Goal: Information Seeking & Learning: Check status

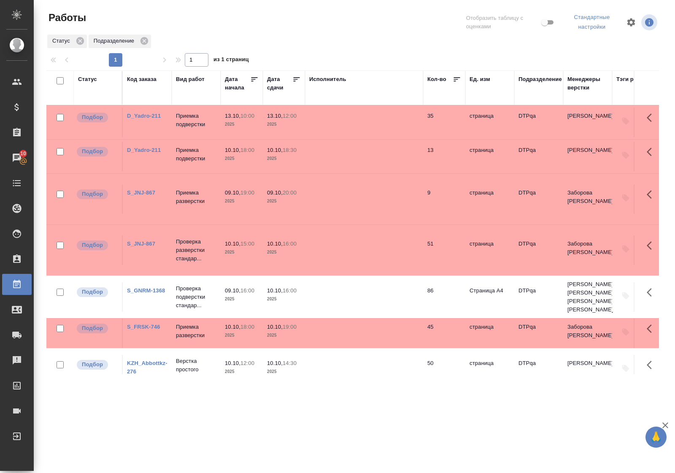
click at [92, 78] on div "Статус" at bounding box center [87, 79] width 19 height 8
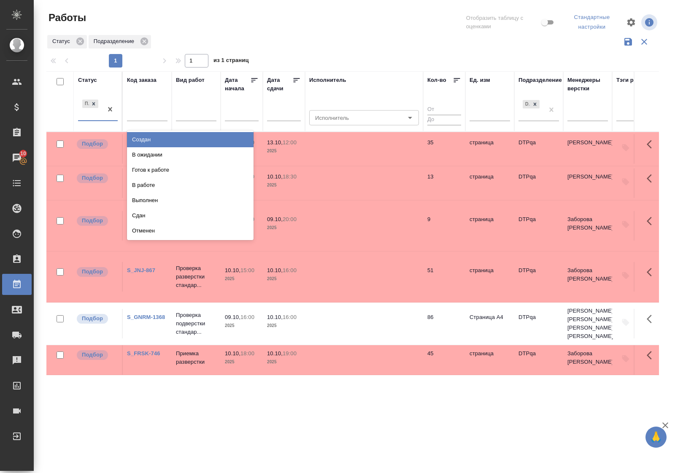
click at [87, 119] on div "Подбор" at bounding box center [90, 109] width 24 height 23
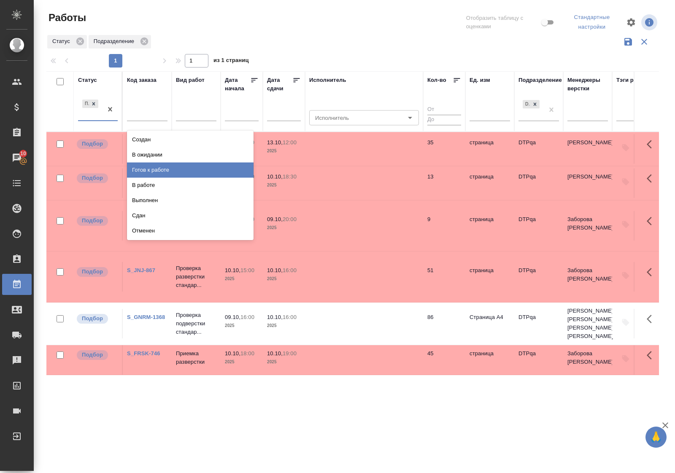
click at [148, 165] on div "Готов к работе" at bounding box center [190, 170] width 127 height 15
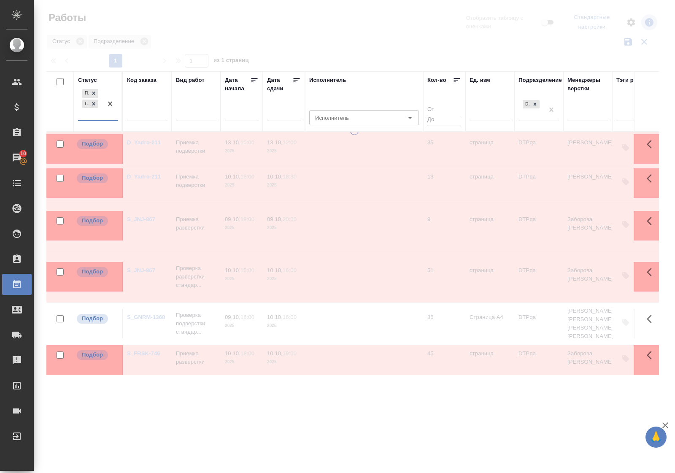
click at [95, 119] on div "Подбор Готов к работе" at bounding box center [90, 103] width 24 height 33
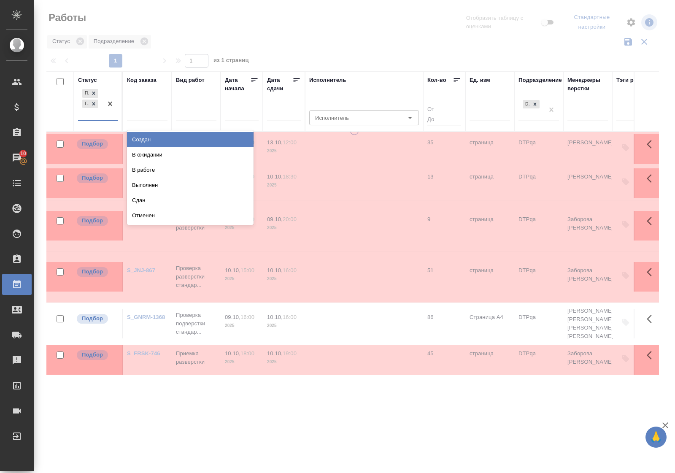
click at [142, 170] on div "В работе" at bounding box center [190, 170] width 127 height 15
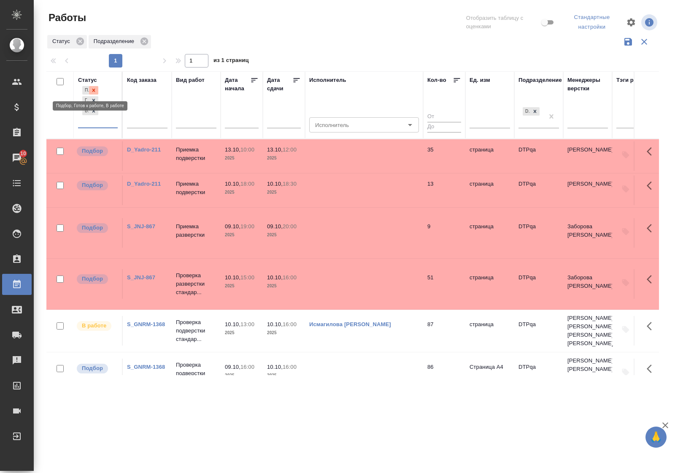
click at [95, 91] on icon at bounding box center [93, 90] width 3 height 3
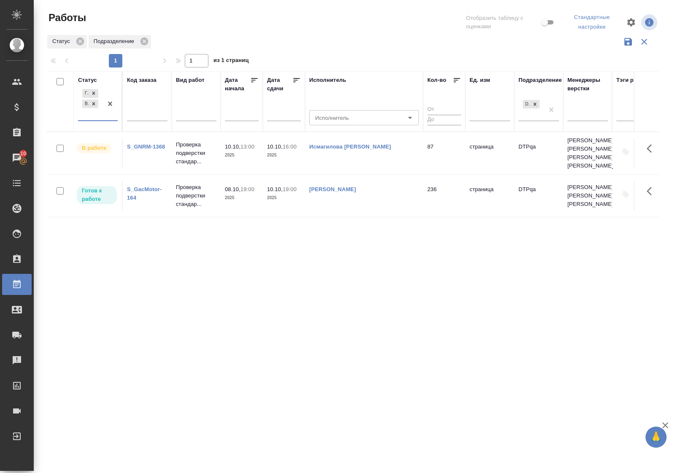
click at [103, 120] on div at bounding box center [110, 103] width 15 height 33
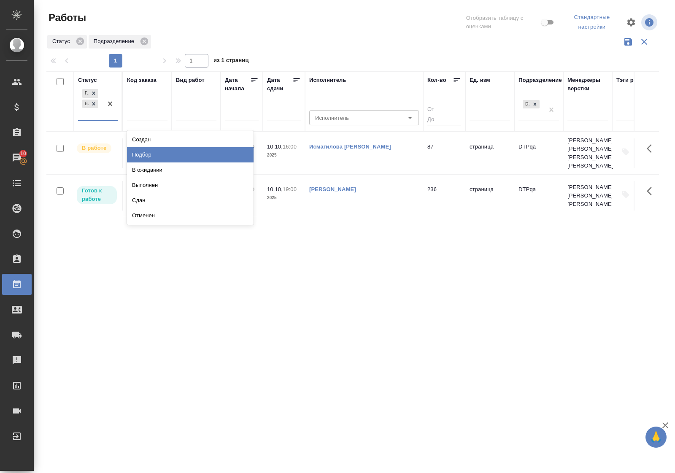
click at [144, 153] on div "Подбор" at bounding box center [190, 154] width 127 height 15
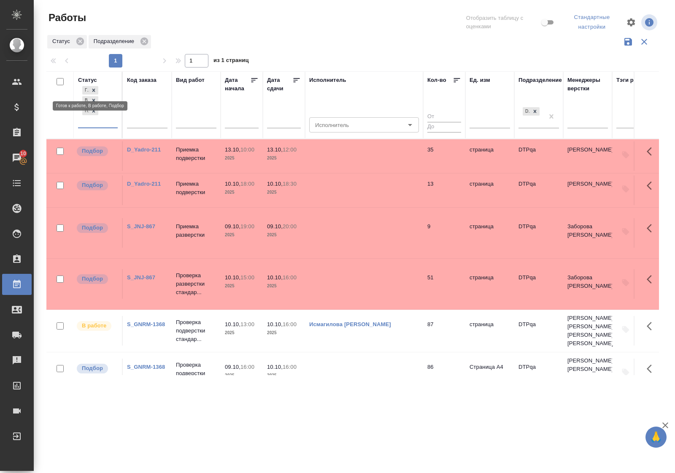
click at [95, 89] on icon at bounding box center [94, 90] width 6 height 6
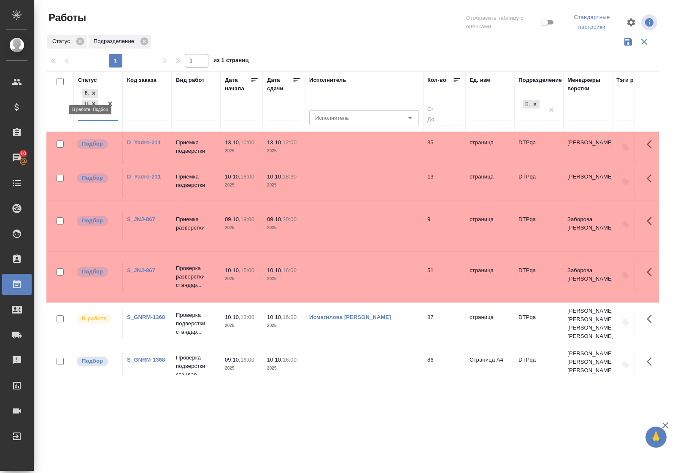
click at [95, 89] on div at bounding box center [93, 93] width 9 height 9
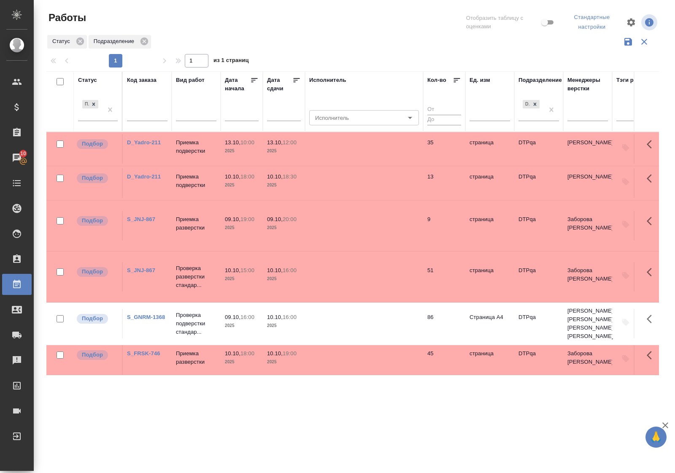
click at [148, 176] on link "D_Yadro-211" at bounding box center [144, 176] width 34 height 6
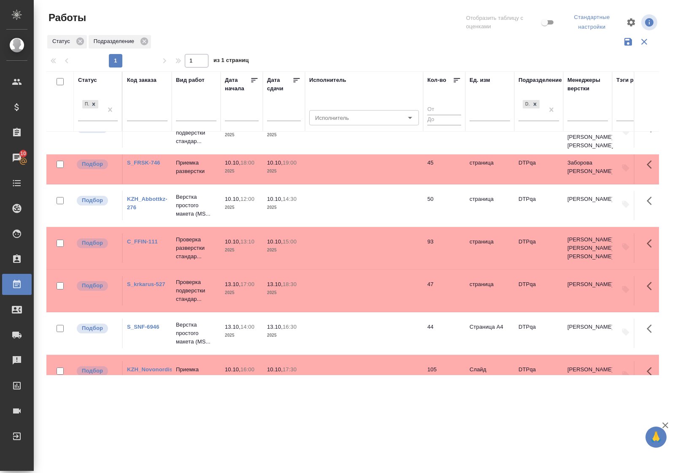
scroll to position [158, 0]
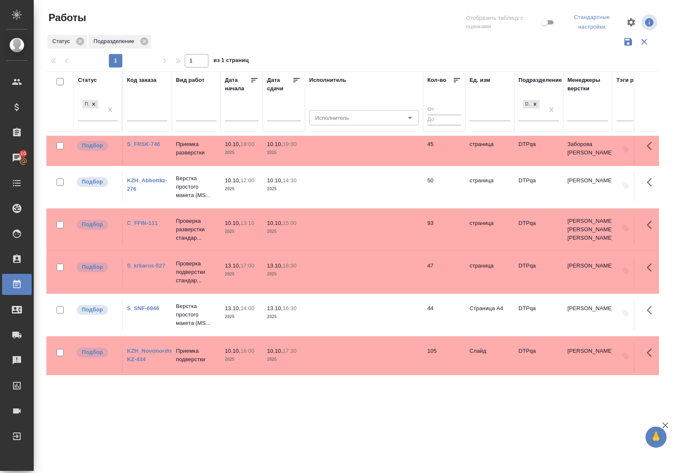
click at [149, 220] on link "C_FFIN-111" at bounding box center [142, 223] width 31 height 6
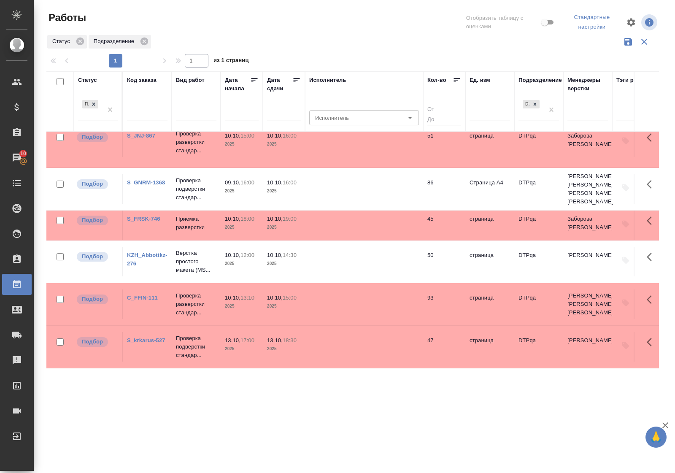
scroll to position [0, 0]
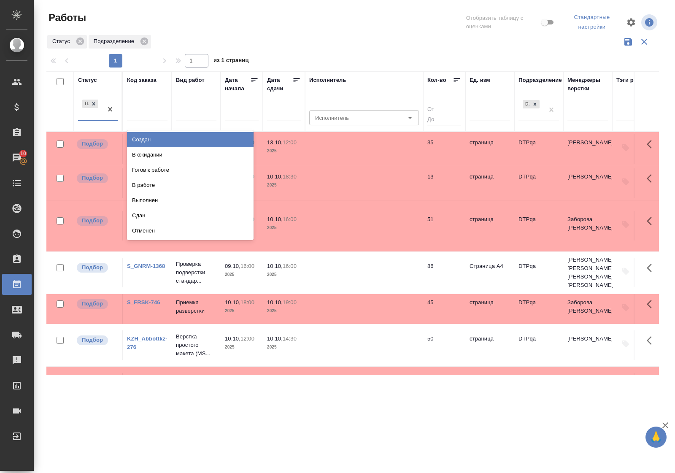
click at [98, 117] on div "Подбор" at bounding box center [90, 109] width 24 height 23
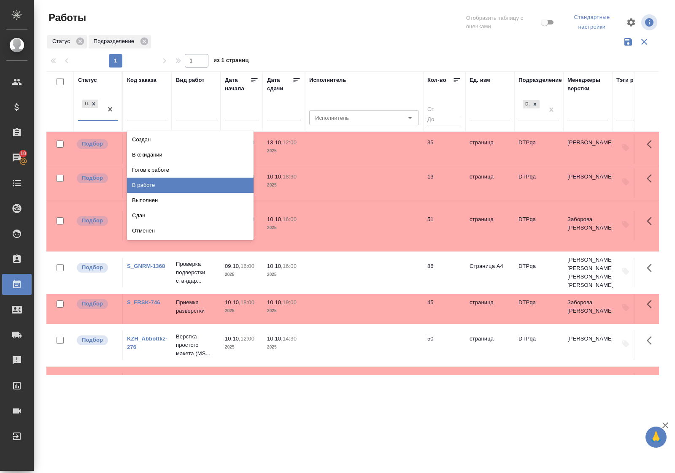
click at [156, 181] on div "В работе" at bounding box center [190, 185] width 127 height 15
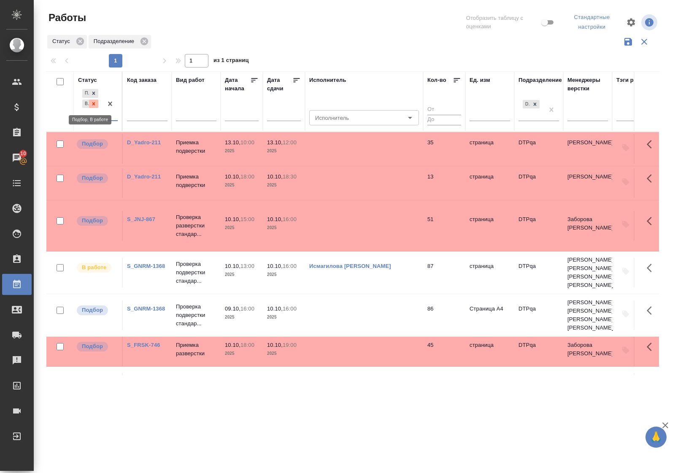
click at [96, 105] on icon at bounding box center [94, 104] width 6 height 6
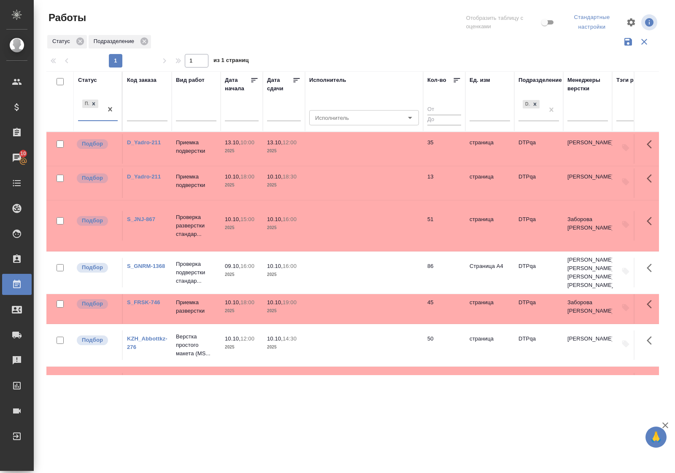
click at [101, 117] on div "Подбор" at bounding box center [90, 109] width 24 height 23
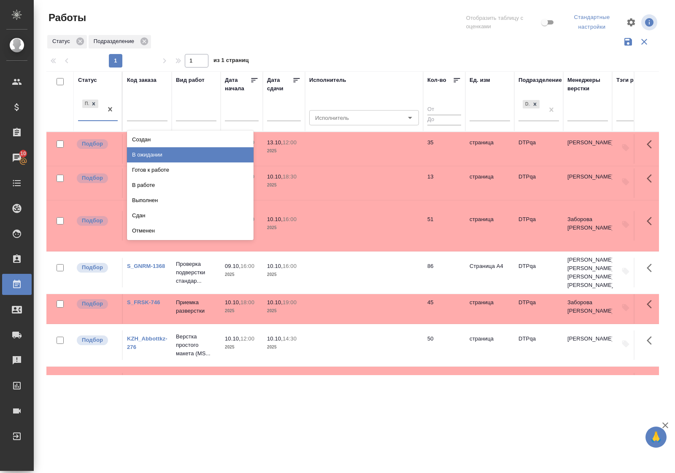
click at [153, 151] on div "В ожидании" at bounding box center [190, 154] width 127 height 15
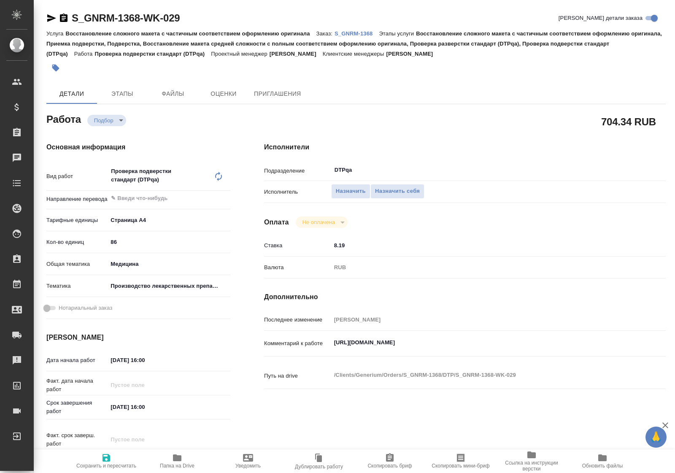
type textarea "x"
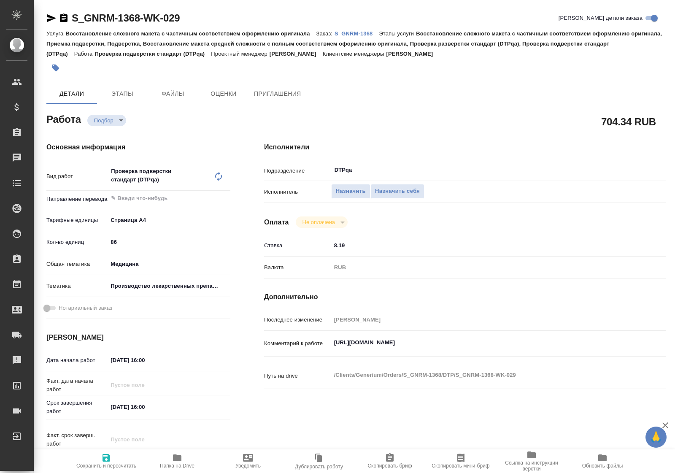
type textarea "x"
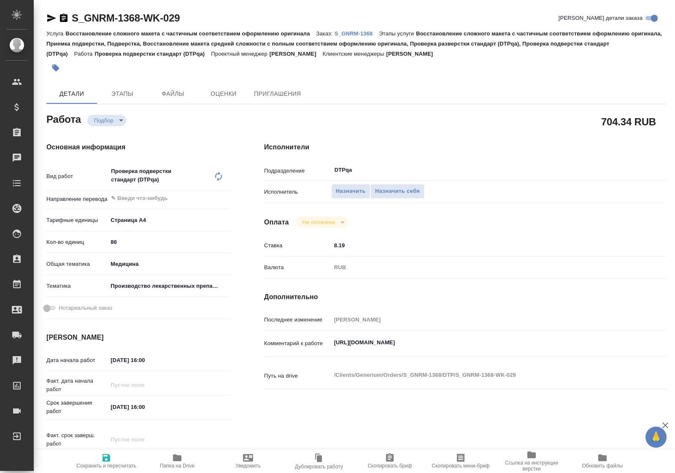
type textarea "x"
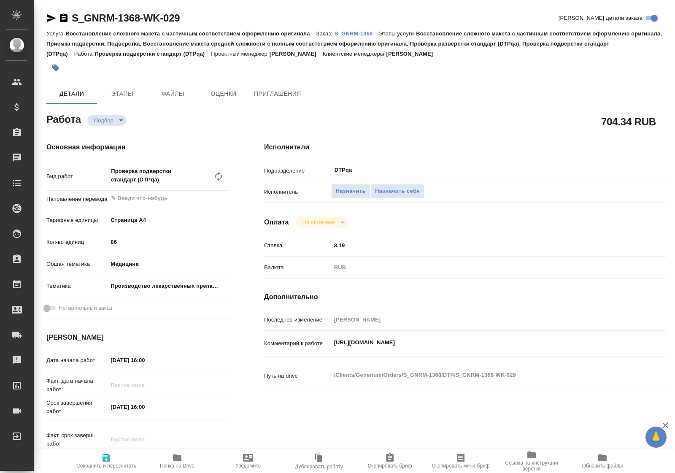
type textarea "x"
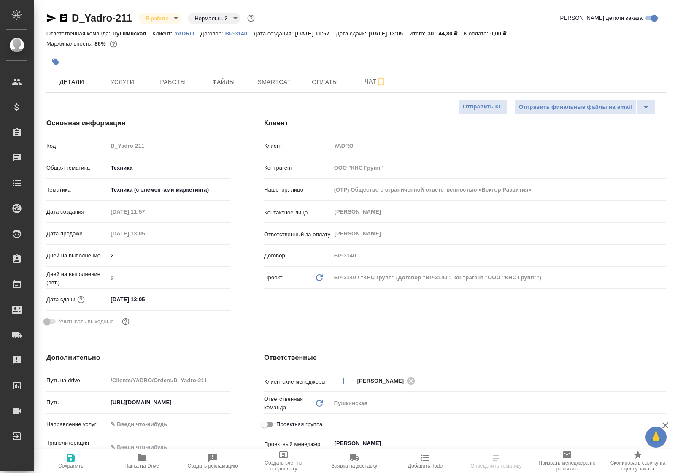
select select "RU"
click at [164, 82] on span "Работы" at bounding box center [173, 82] width 41 height 11
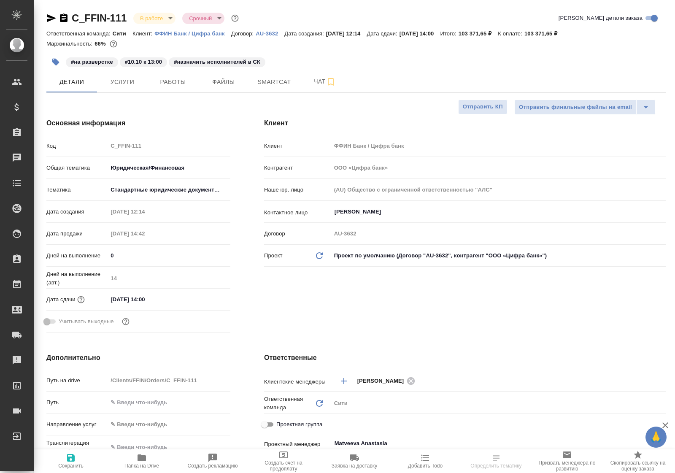
select select "RU"
click at [170, 79] on span "Работы" at bounding box center [173, 82] width 41 height 11
